Goal: Obtain resource: Download file/media

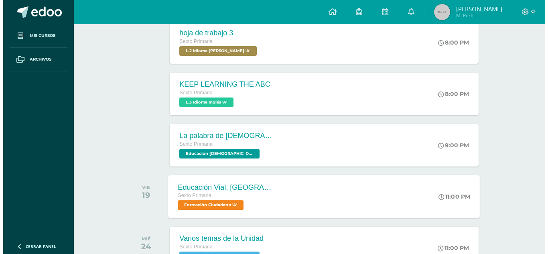
scroll to position [326, 0]
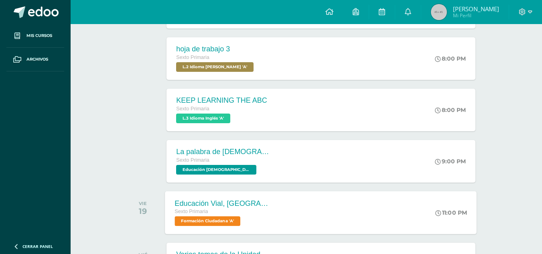
click at [263, 201] on div "Educación Vial, El Pasajero" at bounding box center [223, 203] width 97 height 8
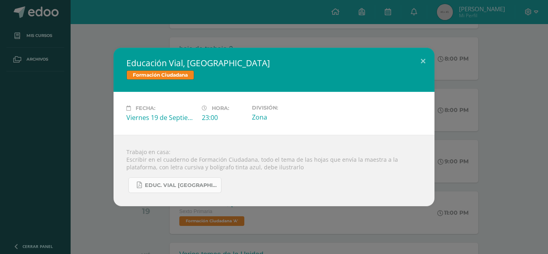
click at [198, 186] on span "Educ. Vial El Pasajero.pdf" at bounding box center [181, 185] width 72 height 6
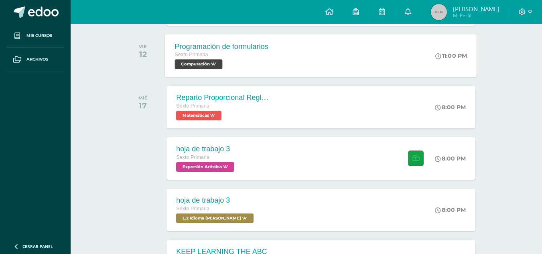
scroll to position [176, 0]
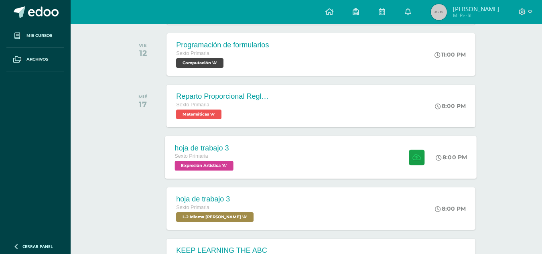
click at [258, 154] on div "hoja de trabajo 3 Sexto Primaria Expresión Artística 'A' 8:00 PM hoja de trabaj…" at bounding box center [321, 157] width 312 height 43
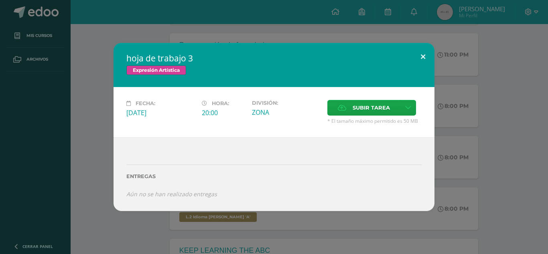
click at [421, 55] on button at bounding box center [422, 56] width 23 height 27
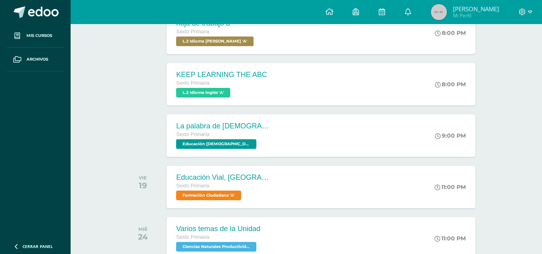
scroll to position [369, 0]
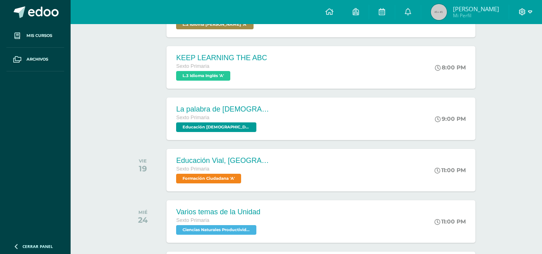
click at [523, 14] on icon at bounding box center [522, 11] width 7 height 7
click at [506, 55] on span "Cerrar sesión" at bounding box center [504, 55] width 36 height 8
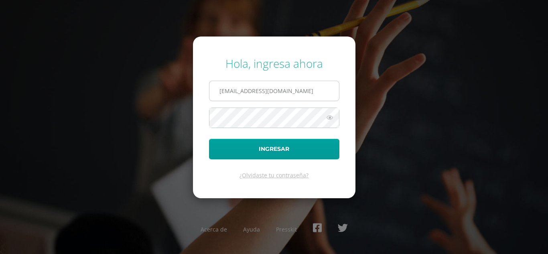
click at [304, 88] on input "[EMAIL_ADDRESS][DOMAIN_NAME]" at bounding box center [274, 91] width 130 height 20
type input "[EMAIL_ADDRESS][DOMAIN_NAME]"
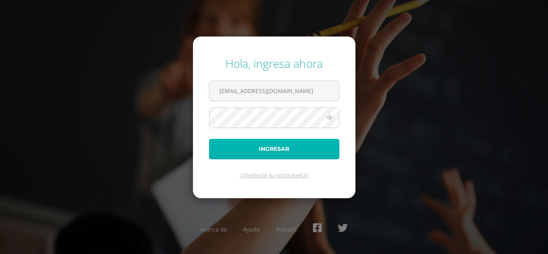
click at [296, 154] on button "Ingresar" at bounding box center [274, 149] width 130 height 20
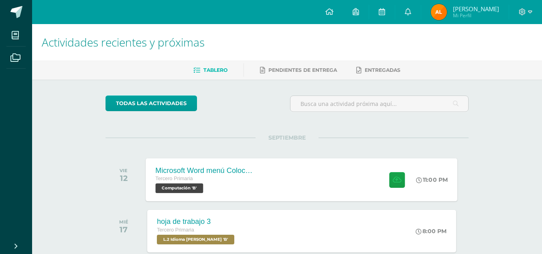
click at [328, 185] on div "Microsoft Word menú Colocación de márgenes Tercero Primaria Computación 'B' 11:…" at bounding box center [302, 179] width 312 height 43
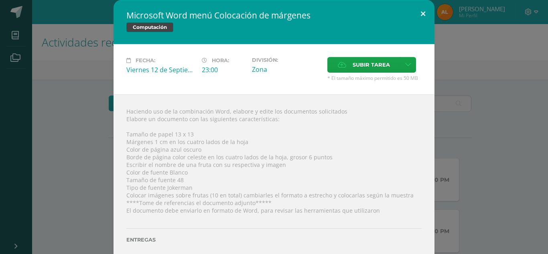
click at [420, 18] on button at bounding box center [422, 13] width 23 height 27
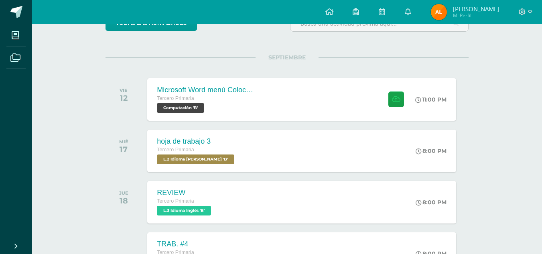
scroll to position [139, 0]
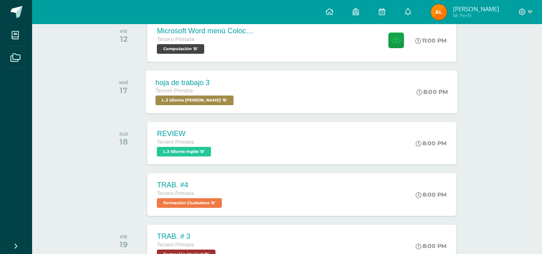
click at [258, 99] on div "hoja de trabajo 3 Tercero Primaria L.2 Idioma Maya Kaqchikel 'B' 8:00 PM hoja d…" at bounding box center [302, 91] width 312 height 43
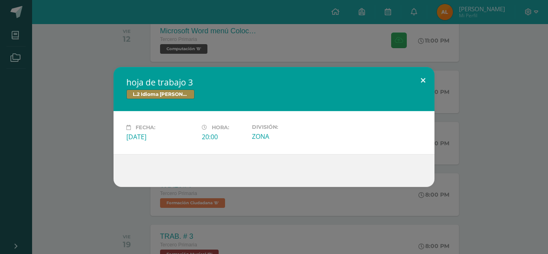
click at [421, 81] on button at bounding box center [422, 80] width 23 height 27
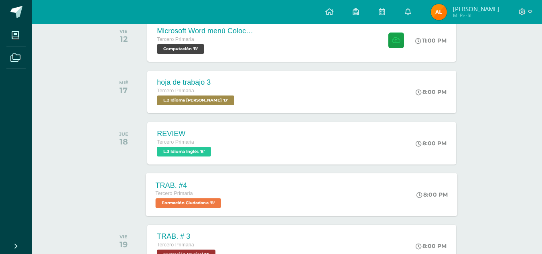
click at [215, 192] on div "Tercero Primaria" at bounding box center [190, 193] width 68 height 9
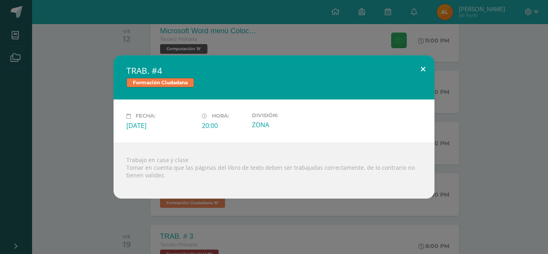
click at [422, 68] on button at bounding box center [422, 68] width 23 height 27
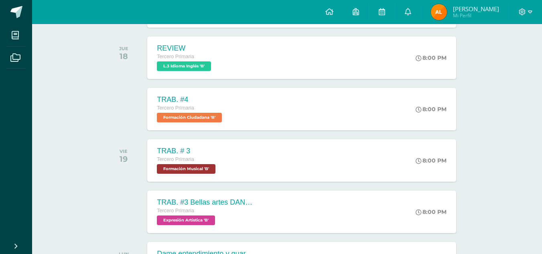
scroll to position [262, 0]
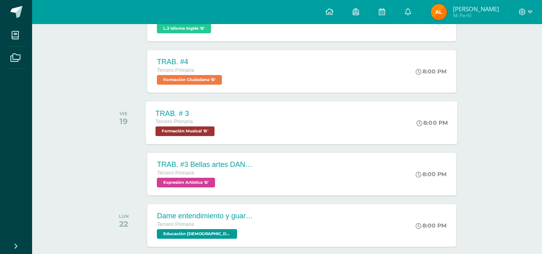
click at [261, 134] on div "TRAB. # 3 Tercero Primaria Formación Musical 'B' 8:00 PM TRAB. # 3 Formación Mu…" at bounding box center [302, 122] width 312 height 43
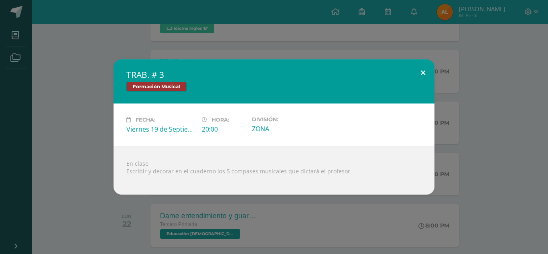
click at [424, 73] on button at bounding box center [422, 72] width 23 height 27
